Goal: Transaction & Acquisition: Purchase product/service

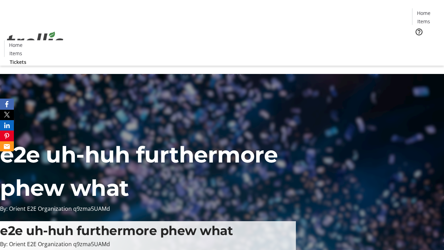
click at [418, 40] on span "Tickets" at bounding box center [426, 43] width 17 height 7
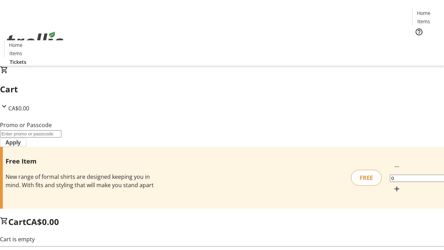
click at [393, 185] on mat-icon "Increment by one" at bounding box center [397, 189] width 8 height 8
type input "1"
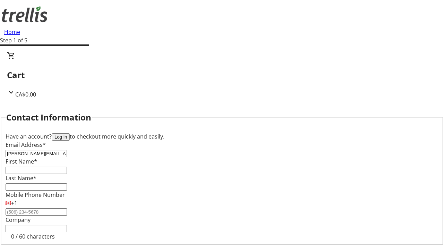
type input "[PERSON_NAME][EMAIL_ADDRESS][DOMAIN_NAME]"
type input "[PERSON_NAME]"
type input "Kohler"
